Goal: Task Accomplishment & Management: Complete application form

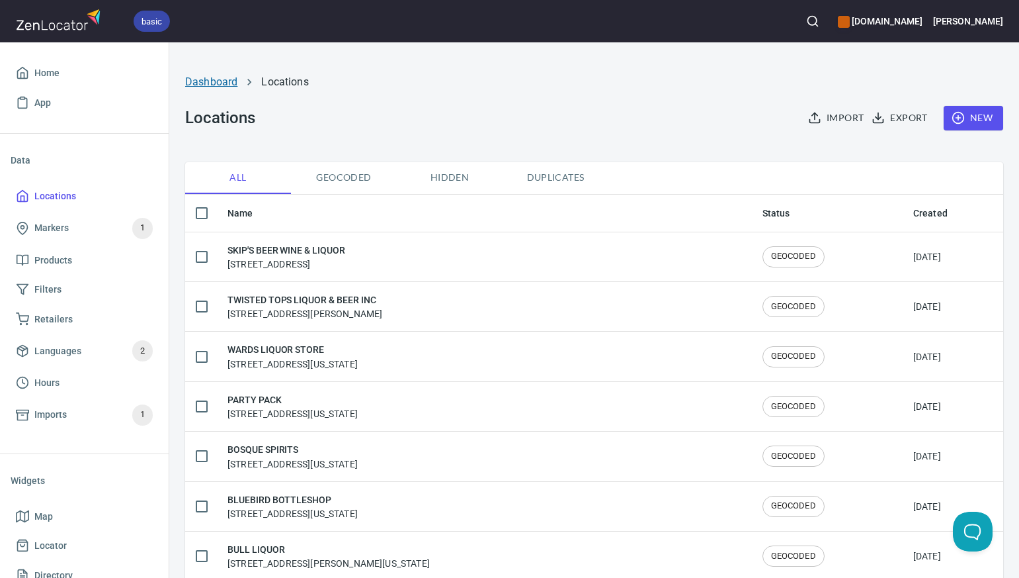
click at [218, 81] on link "Dashboard" at bounding box center [211, 81] width 52 height 13
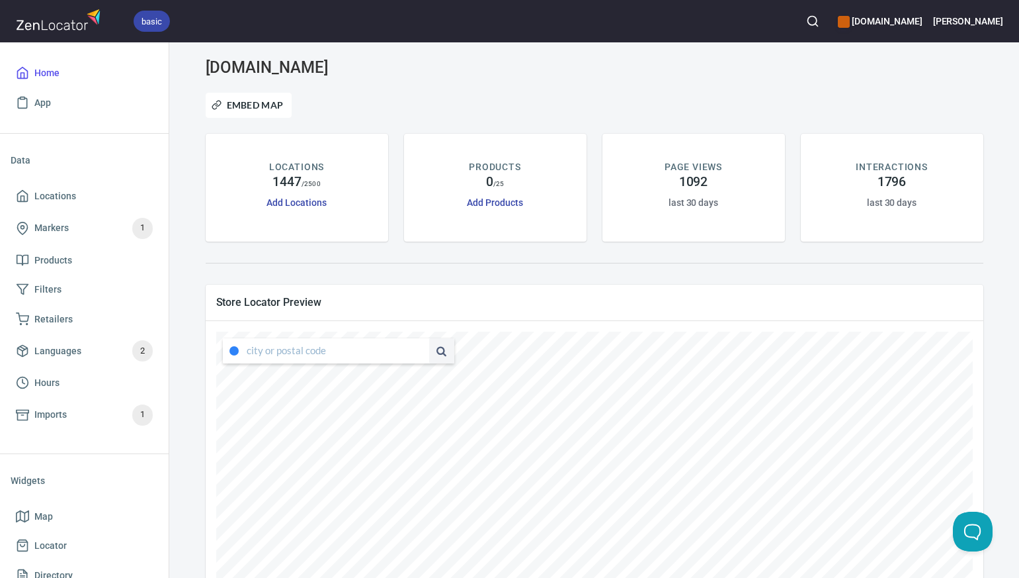
type input "[STREET_ADDRESS][US_STATE]"
drag, startPoint x: 247, startPoint y: 351, endPoint x: 406, endPoint y: 349, distance: 158.8
click at [406, 349] on input "[STREET_ADDRESS][US_STATE]" at bounding box center [327, 350] width 161 height 25
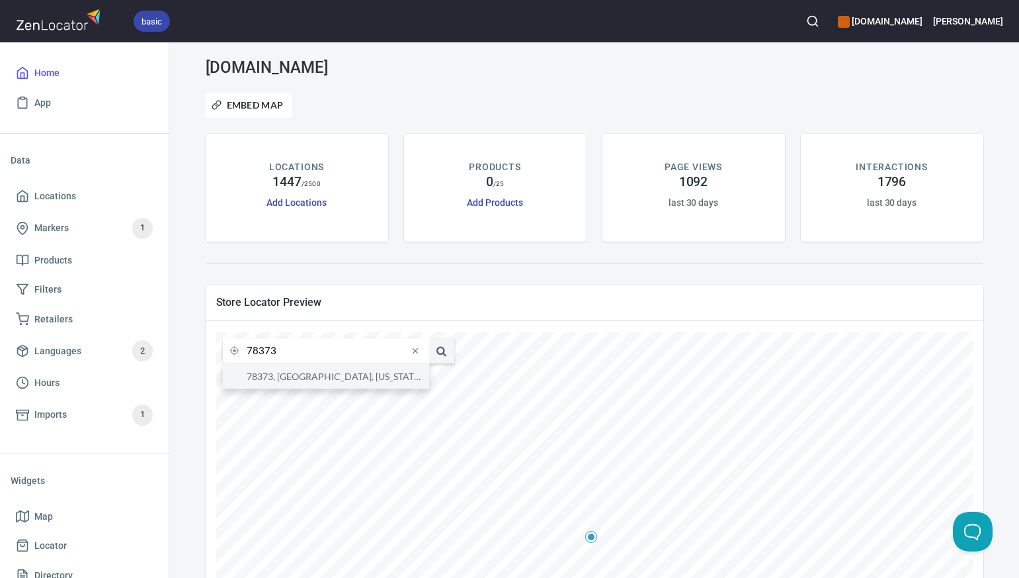
click at [395, 374] on li "78373, [GEOGRAPHIC_DATA], [US_STATE], [GEOGRAPHIC_DATA]" at bounding box center [326, 376] width 206 height 24
click at [273, 351] on input "78373, [GEOGRAPHIC_DATA], [US_STATE], [GEOGRAPHIC_DATA]" at bounding box center [327, 350] width 161 height 25
click at [277, 376] on li "78758, [GEOGRAPHIC_DATA], [US_STATE], [GEOGRAPHIC_DATA]" at bounding box center [326, 376] width 206 height 24
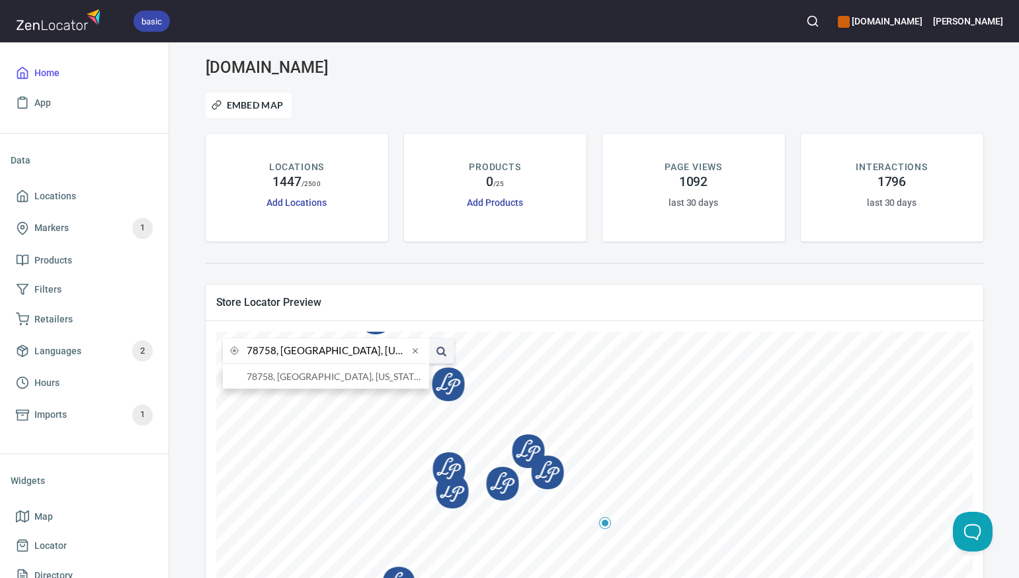
click at [275, 353] on input "78758, [GEOGRAPHIC_DATA], [US_STATE], [GEOGRAPHIC_DATA]" at bounding box center [327, 350] width 161 height 25
click at [281, 378] on li "76801, [GEOGRAPHIC_DATA], [US_STATE], [GEOGRAPHIC_DATA]" at bounding box center [326, 376] width 206 height 24
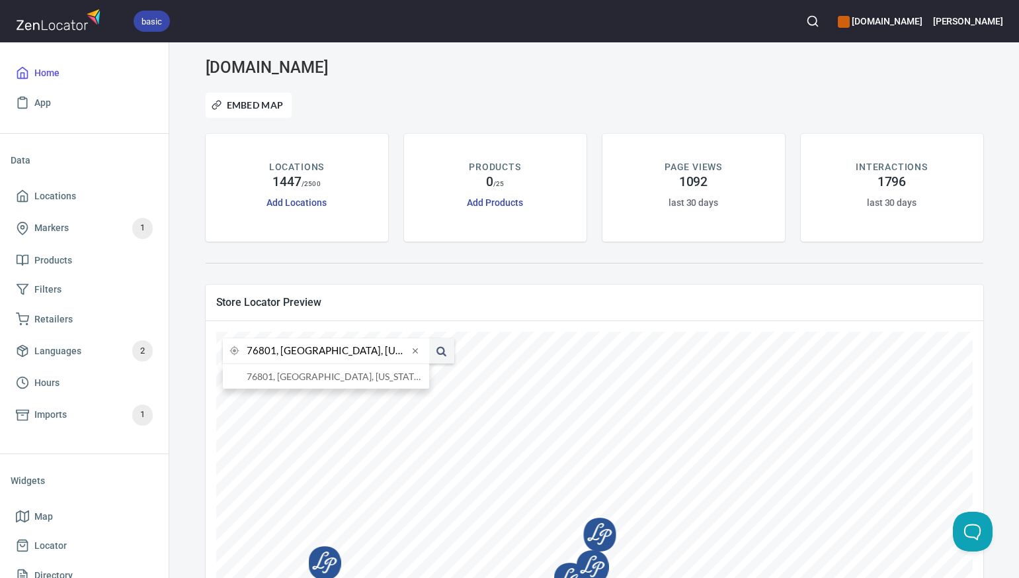
click at [274, 353] on input "76801, [GEOGRAPHIC_DATA], [US_STATE], [GEOGRAPHIC_DATA]" at bounding box center [327, 350] width 161 height 25
click at [280, 376] on li "75156, [GEOGRAPHIC_DATA], [US_STATE], [GEOGRAPHIC_DATA]" at bounding box center [326, 376] width 206 height 24
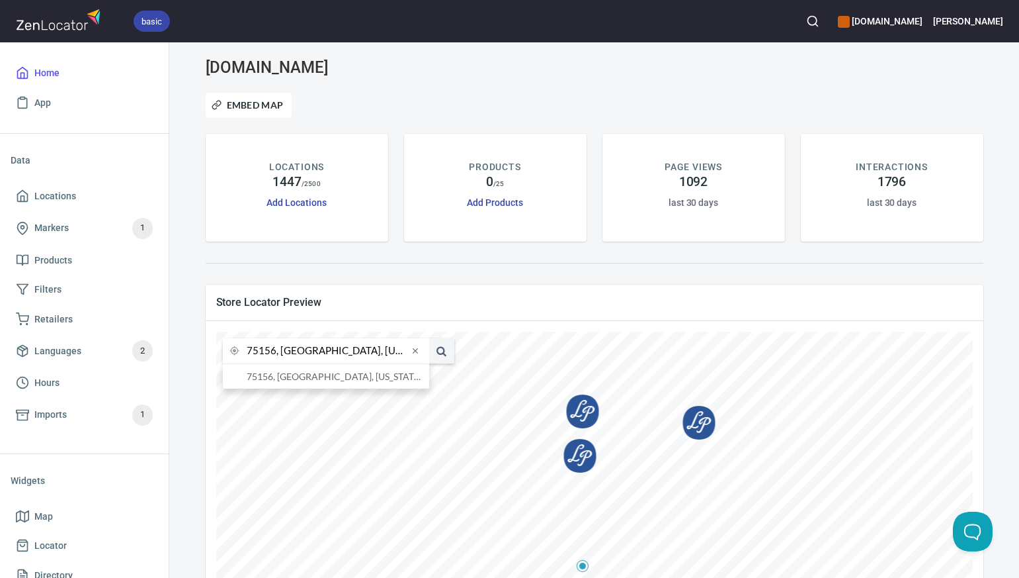
click at [275, 353] on input "75156, [GEOGRAPHIC_DATA], [US_STATE], [GEOGRAPHIC_DATA]" at bounding box center [327, 350] width 161 height 25
click at [281, 375] on li "[GEOGRAPHIC_DATA], [US_STATE], [GEOGRAPHIC_DATA]" at bounding box center [326, 376] width 206 height 24
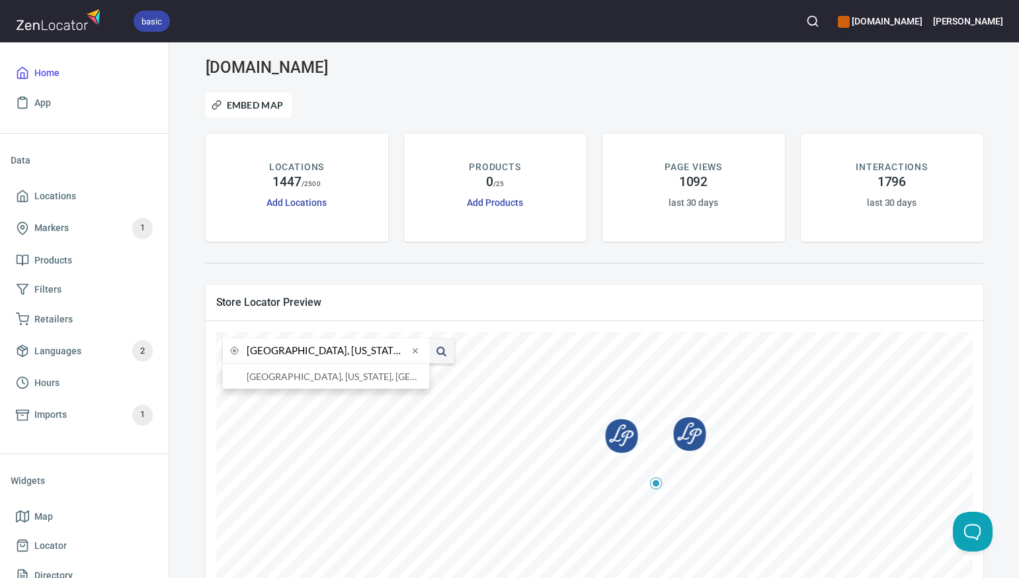
click at [275, 351] on input "[GEOGRAPHIC_DATA], [US_STATE], [GEOGRAPHIC_DATA]" at bounding box center [327, 350] width 161 height 25
click at [282, 375] on li "81224, [GEOGRAPHIC_DATA], [US_STATE], [GEOGRAPHIC_DATA]" at bounding box center [326, 376] width 206 height 24
type input "81224, [GEOGRAPHIC_DATA], [US_STATE], [GEOGRAPHIC_DATA]"
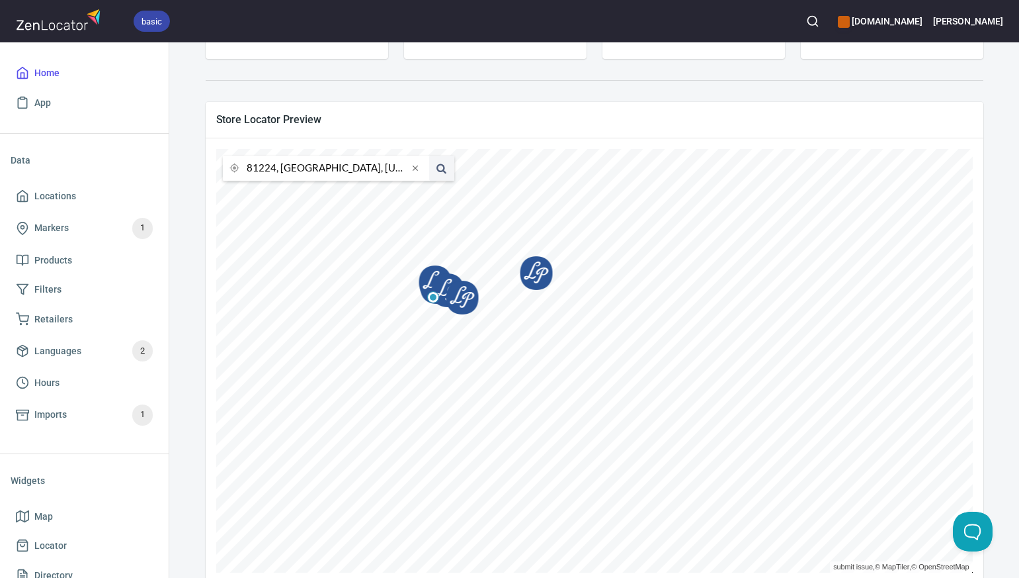
scroll to position [185, 0]
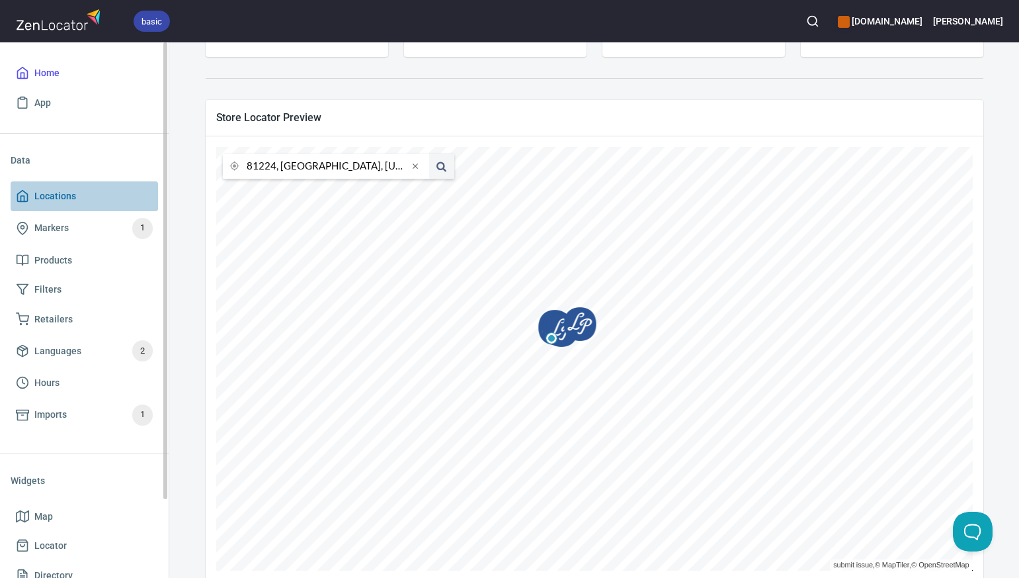
click at [85, 196] on span "Locations" at bounding box center [84, 196] width 137 height 17
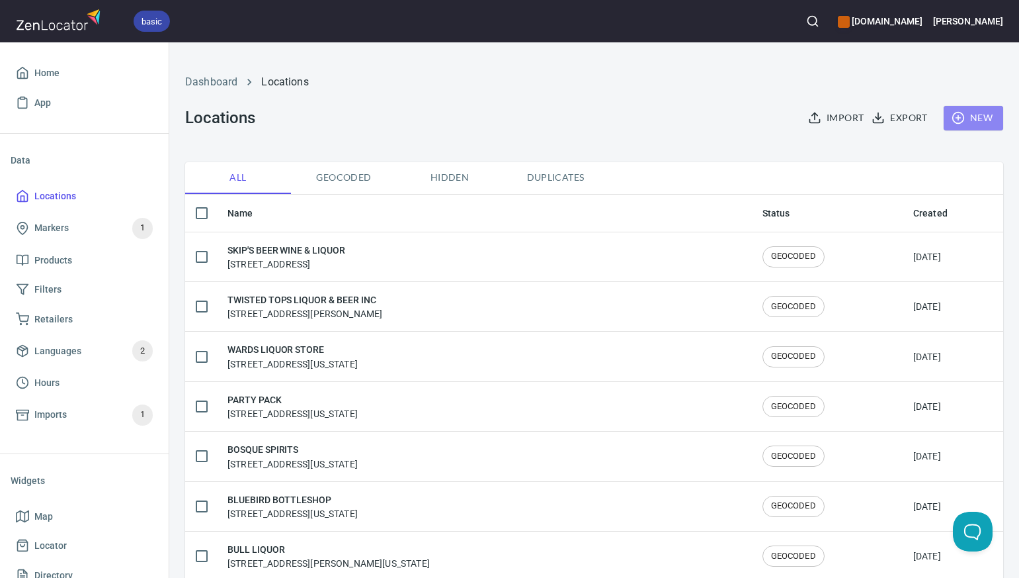
click at [983, 113] on span "New" at bounding box center [974, 118] width 38 height 17
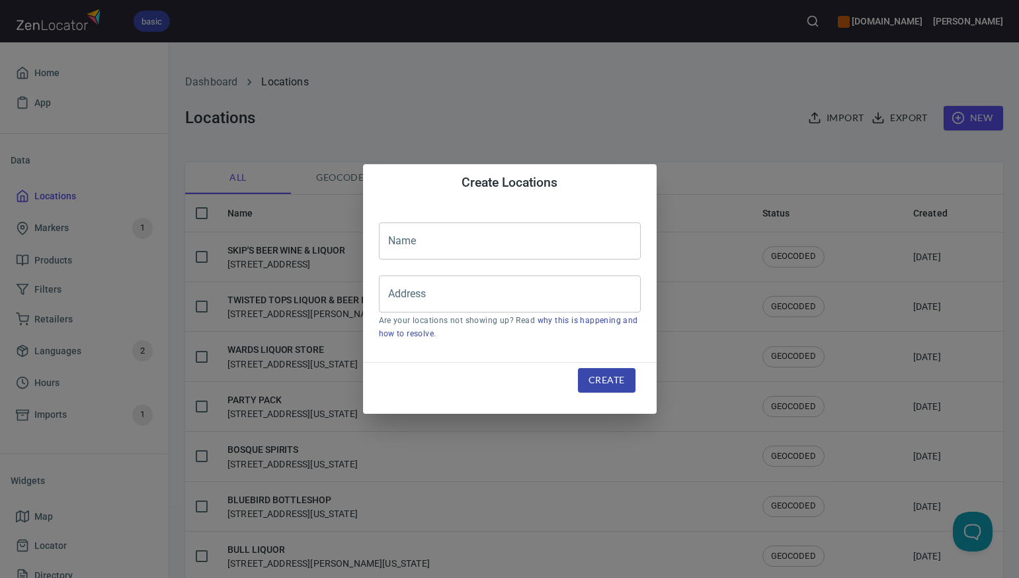
click at [397, 239] on input "text" at bounding box center [510, 240] width 262 height 37
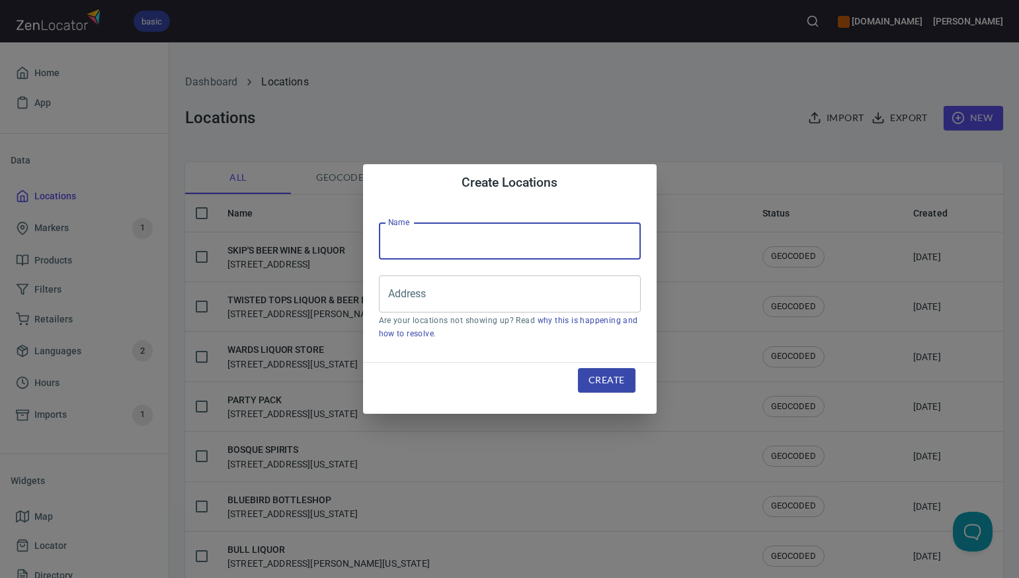
paste input "ELEVATION HOTEL&SPA 9380 PRIME"
type input "ELEVATION HOTEL&SPA 9380 PRIME"
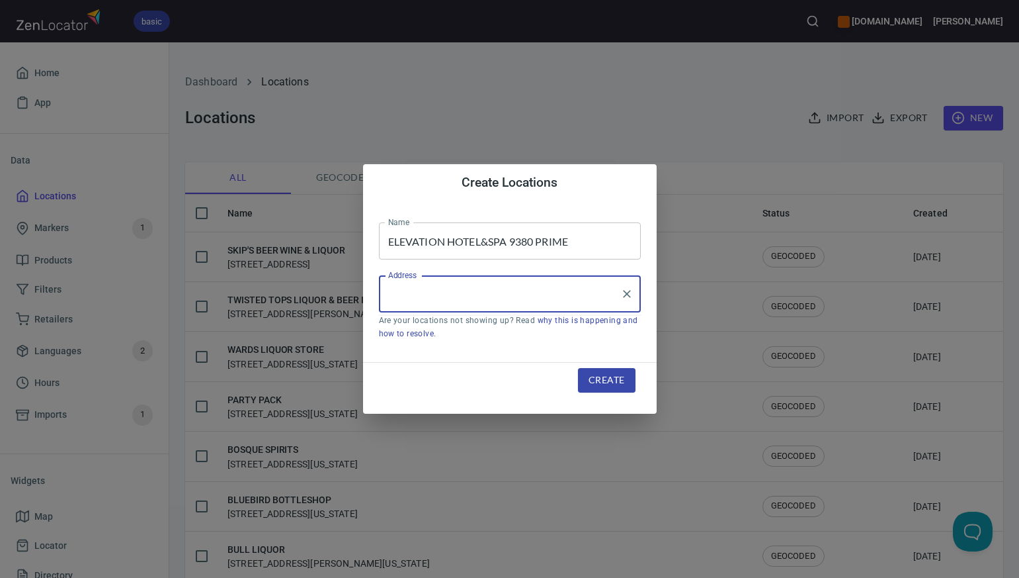
click at [392, 298] on input "Address" at bounding box center [500, 293] width 230 height 25
paste input "[STREET_ADDRESS]"
click at [439, 335] on li "[STREET_ADDRESS][US_STATE]" at bounding box center [510, 332] width 262 height 24
type input "[STREET_ADDRESS][US_STATE]"
click at [602, 378] on span "Create" at bounding box center [607, 380] width 36 height 17
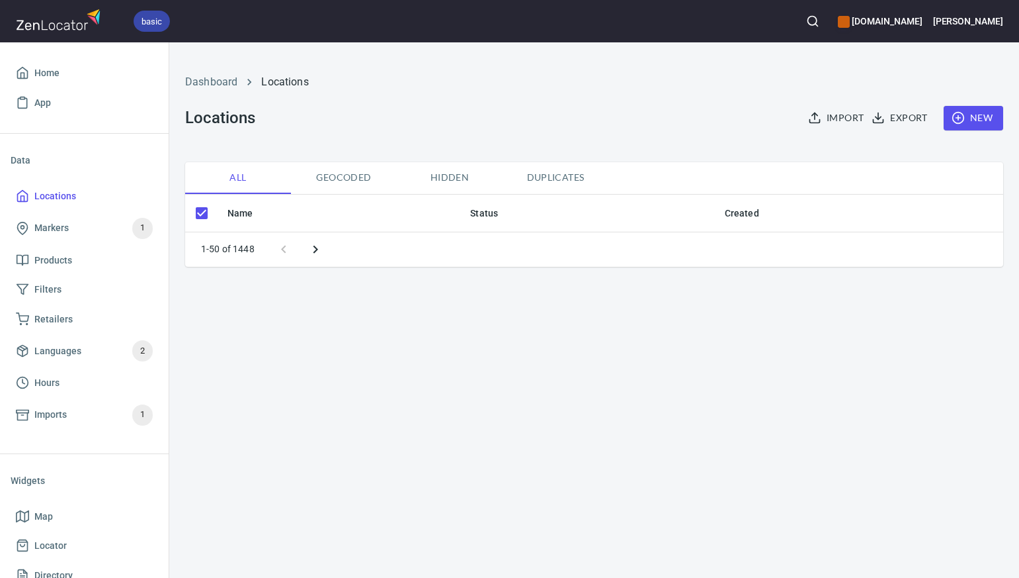
checkbox input "false"
